Goal: Task Accomplishment & Management: Manage account settings

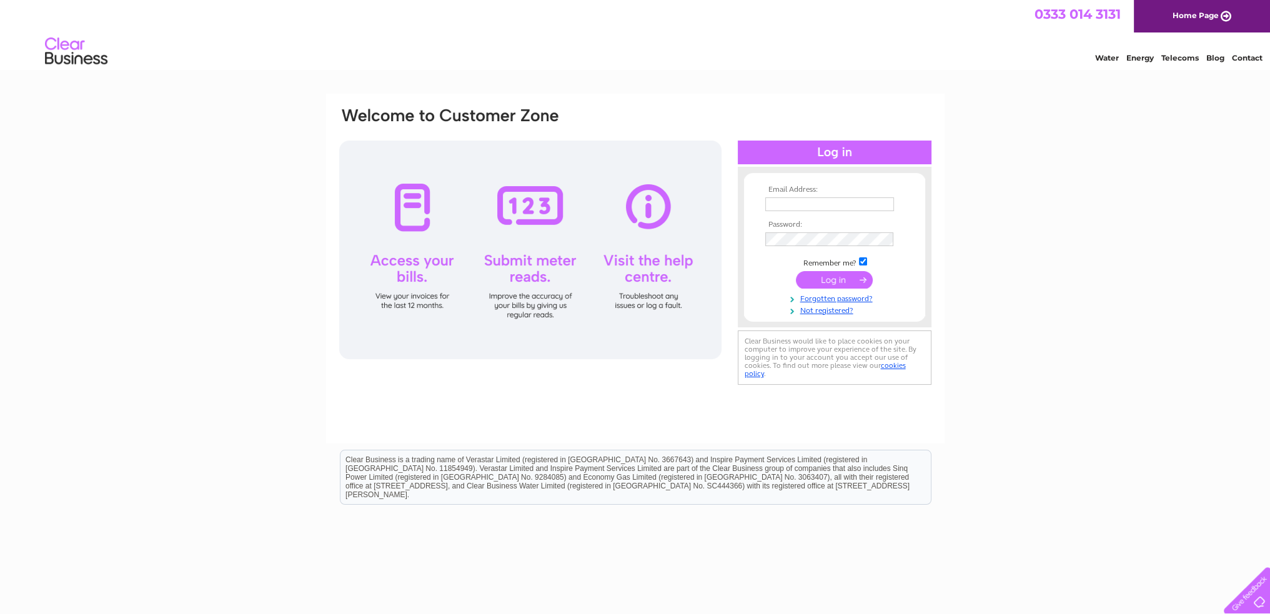
type input "jdempsey152@yahoo.co.uk"
click at [820, 281] on input "submit" at bounding box center [834, 279] width 77 height 17
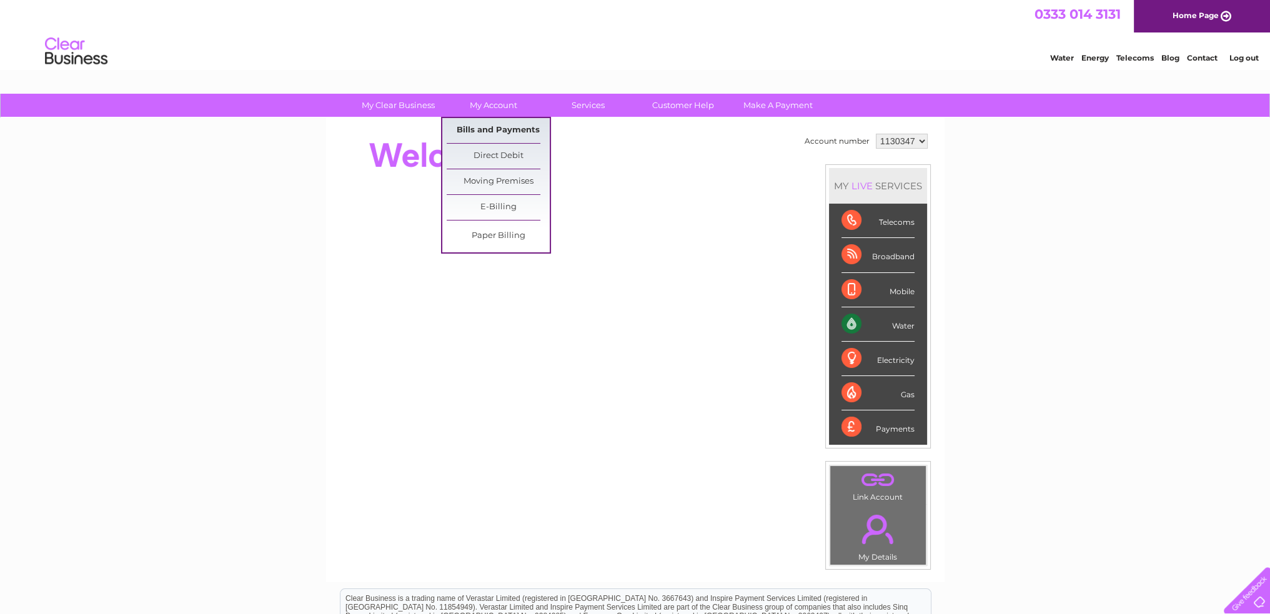
click at [494, 124] on link "Bills and Payments" at bounding box center [498, 130] width 103 height 25
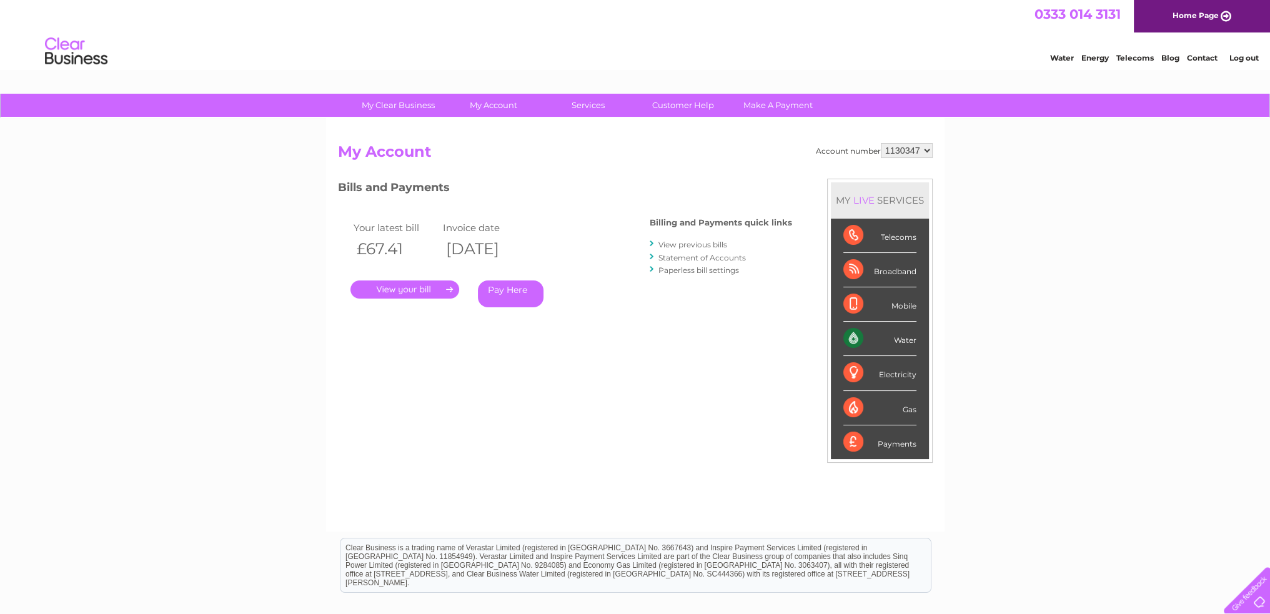
click at [420, 292] on link "." at bounding box center [404, 289] width 109 height 18
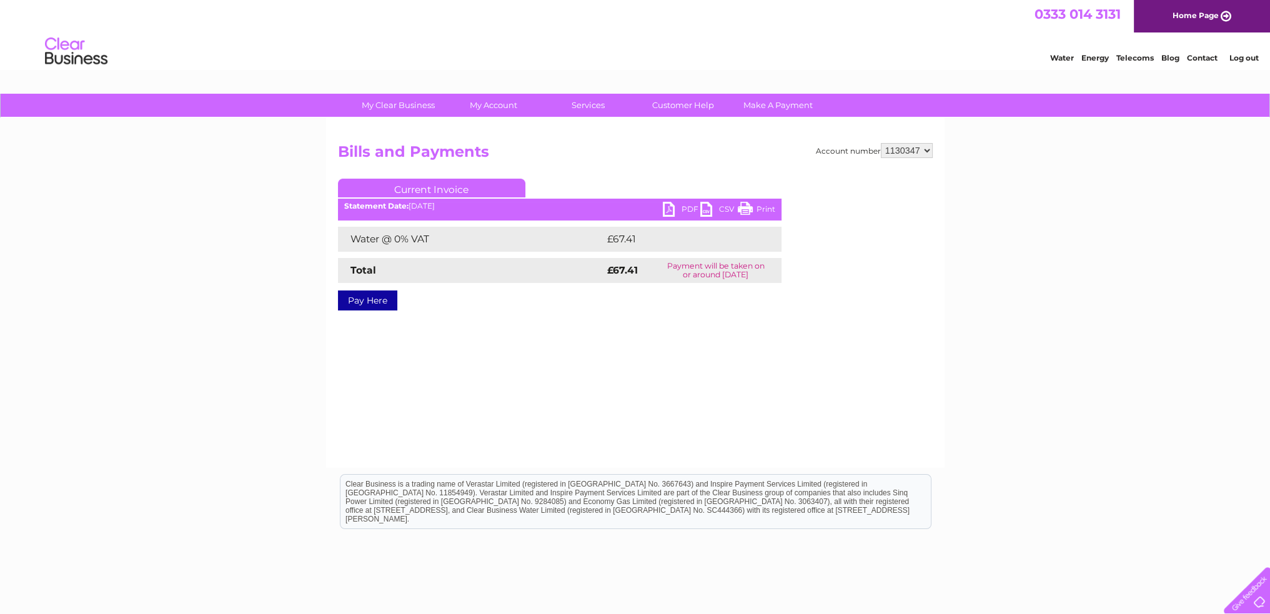
click at [675, 209] on link "PDF" at bounding box center [681, 211] width 37 height 18
